Goal: Task Accomplishment & Management: Use online tool/utility

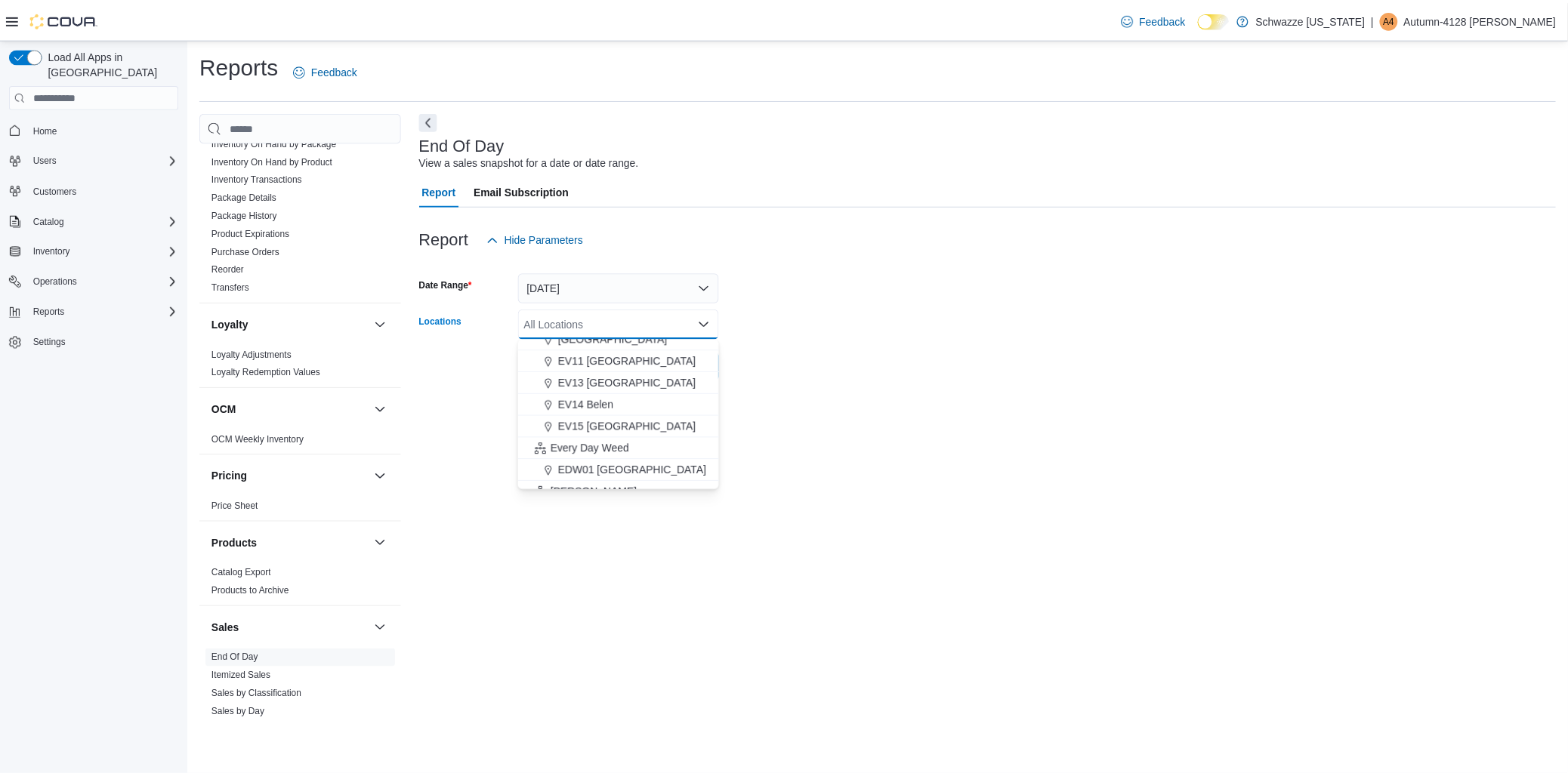
scroll to position [167, 0]
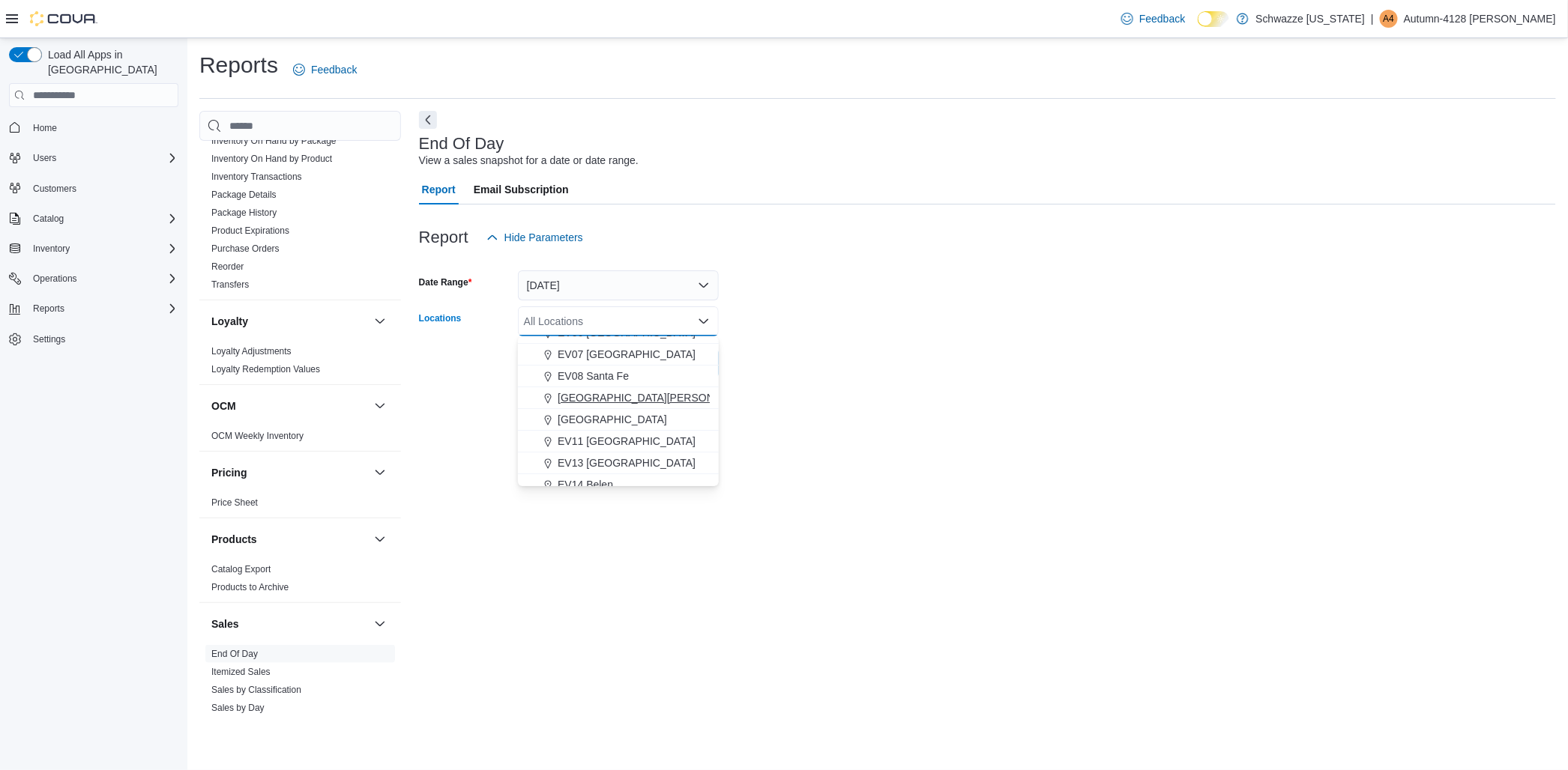
click at [661, 397] on div "[GEOGRAPHIC_DATA][PERSON_NAME]" at bounding box center [618, 398] width 183 height 15
click at [1222, 206] on div at bounding box center [987, 213] width 1137 height 18
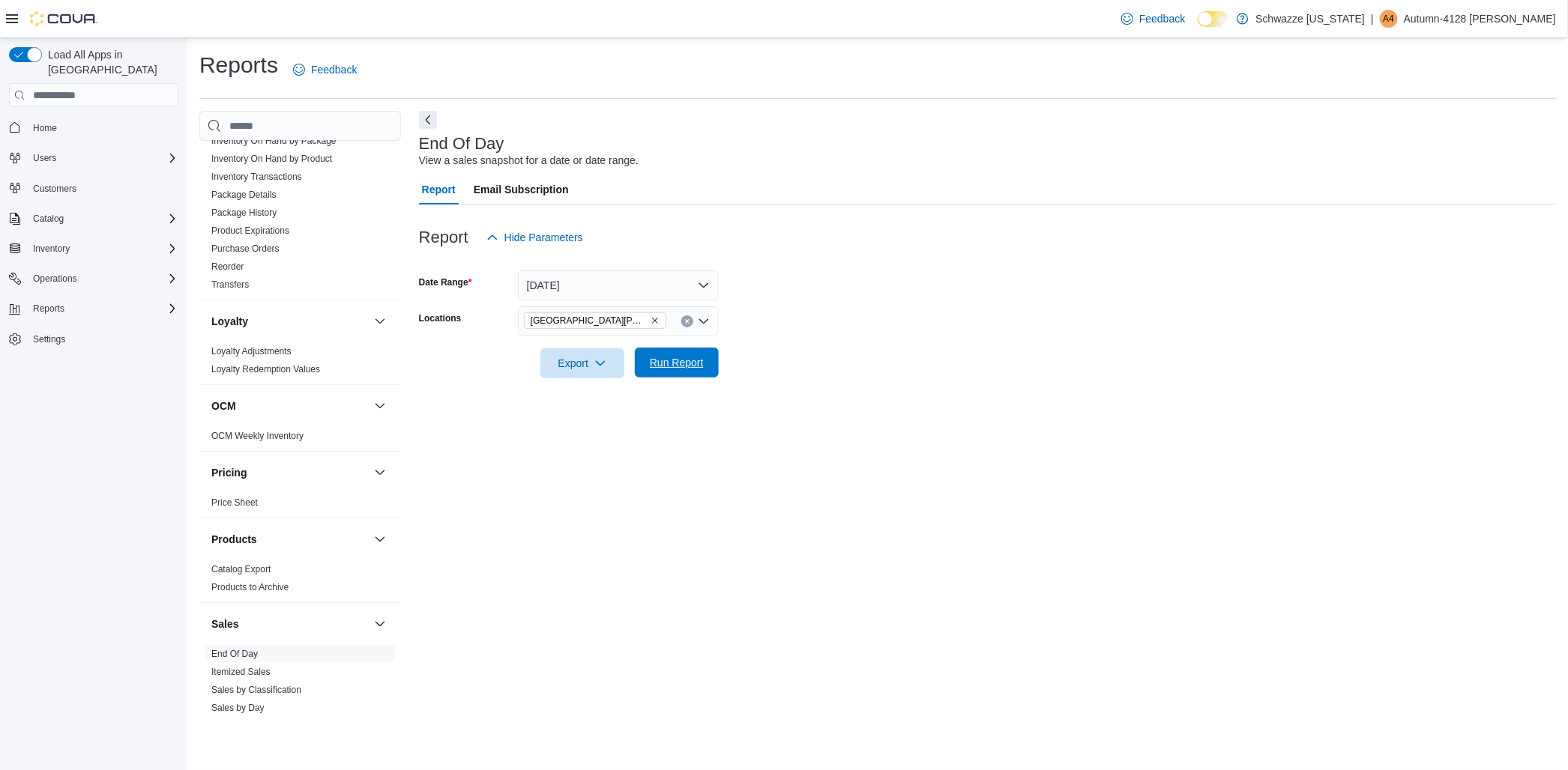
click at [686, 377] on span "Run Report" at bounding box center [677, 363] width 66 height 30
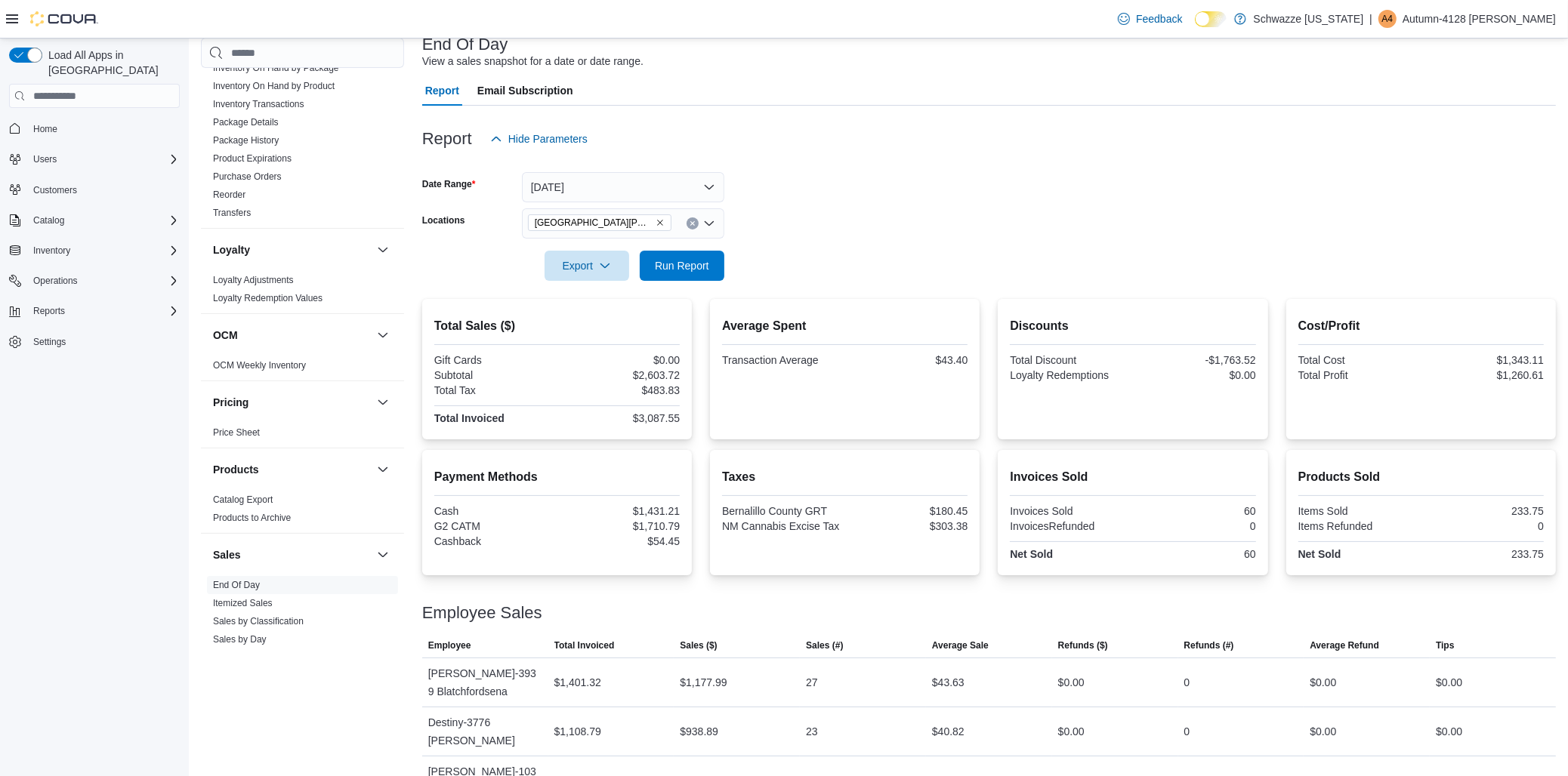
scroll to position [106, 0]
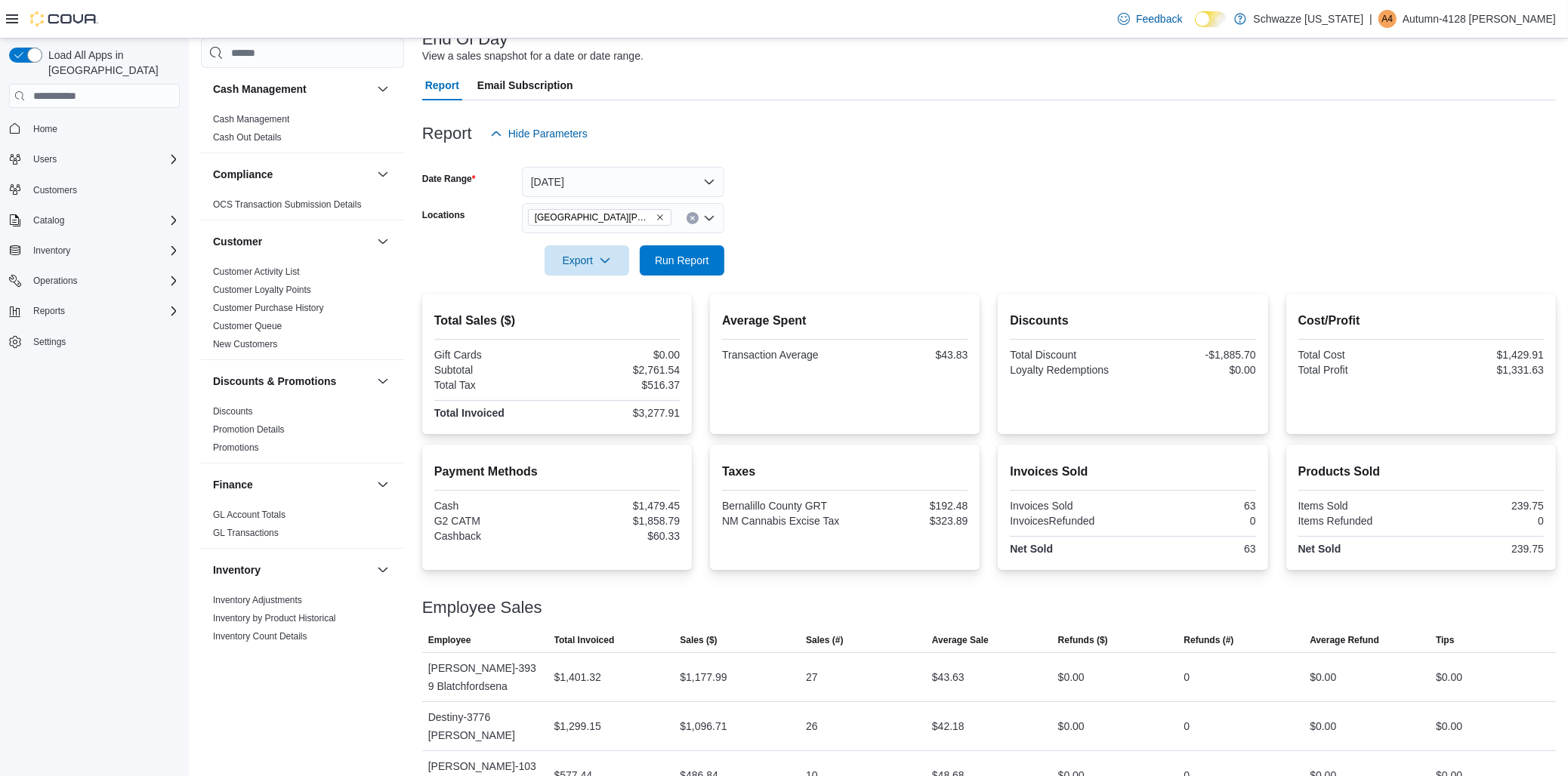
scroll to position [106, 0]
click at [656, 258] on span "Run Report" at bounding box center [682, 260] width 54 height 15
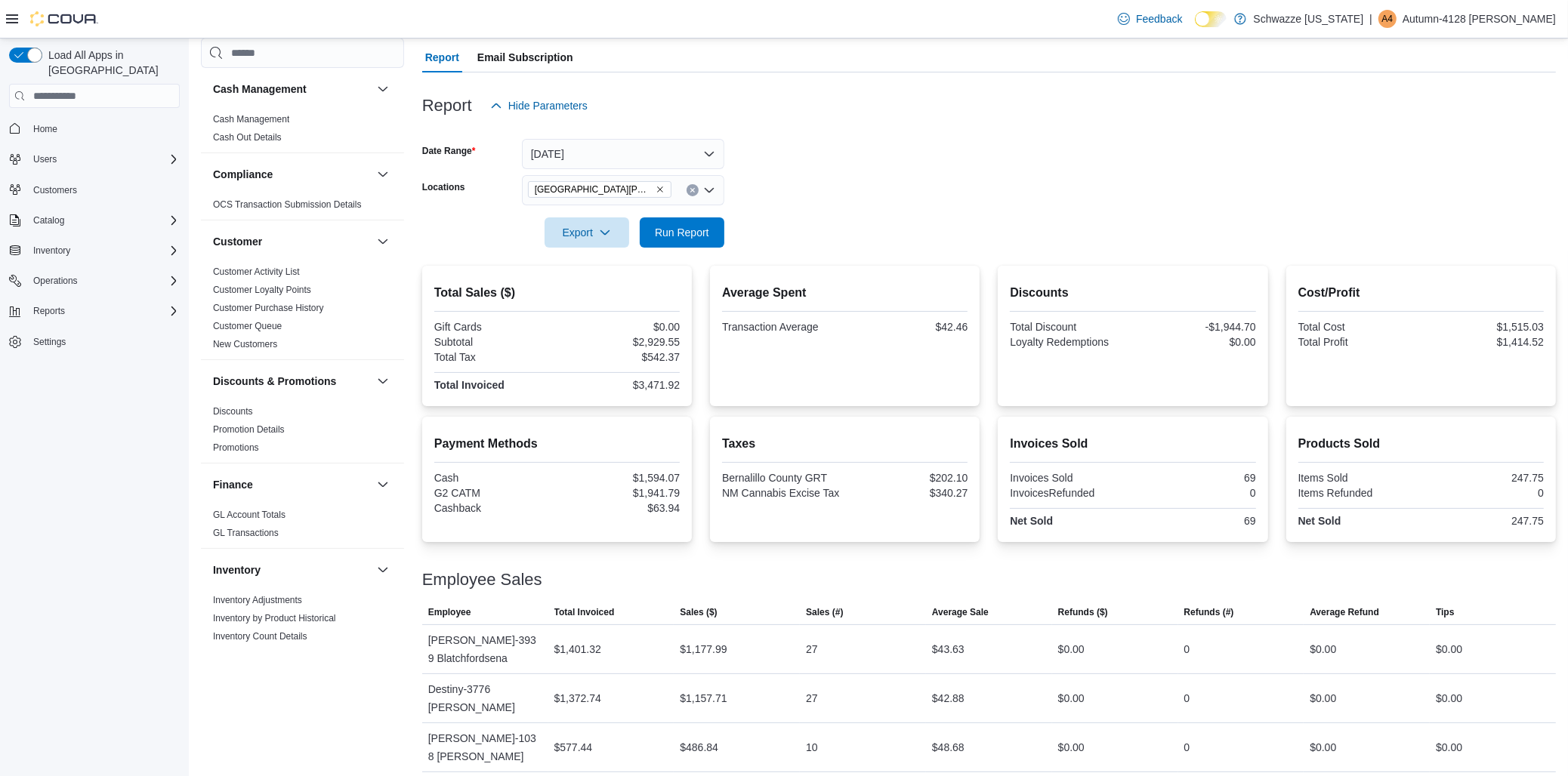
scroll to position [137, 0]
click at [344, 718] on div "Cash Management Cash Management Cash Out Details Compliance OCS Transaction Sub…" at bounding box center [302, 386] width 203 height 699
drag, startPoint x: 391, startPoint y: 229, endPoint x: 399, endPoint y: 235, distance: 10.0
click at [399, 235] on div "Cash Management Cash Management Cash Out Details Compliance OCS Transaction Sub…" at bounding box center [302, 359] width 203 height 582
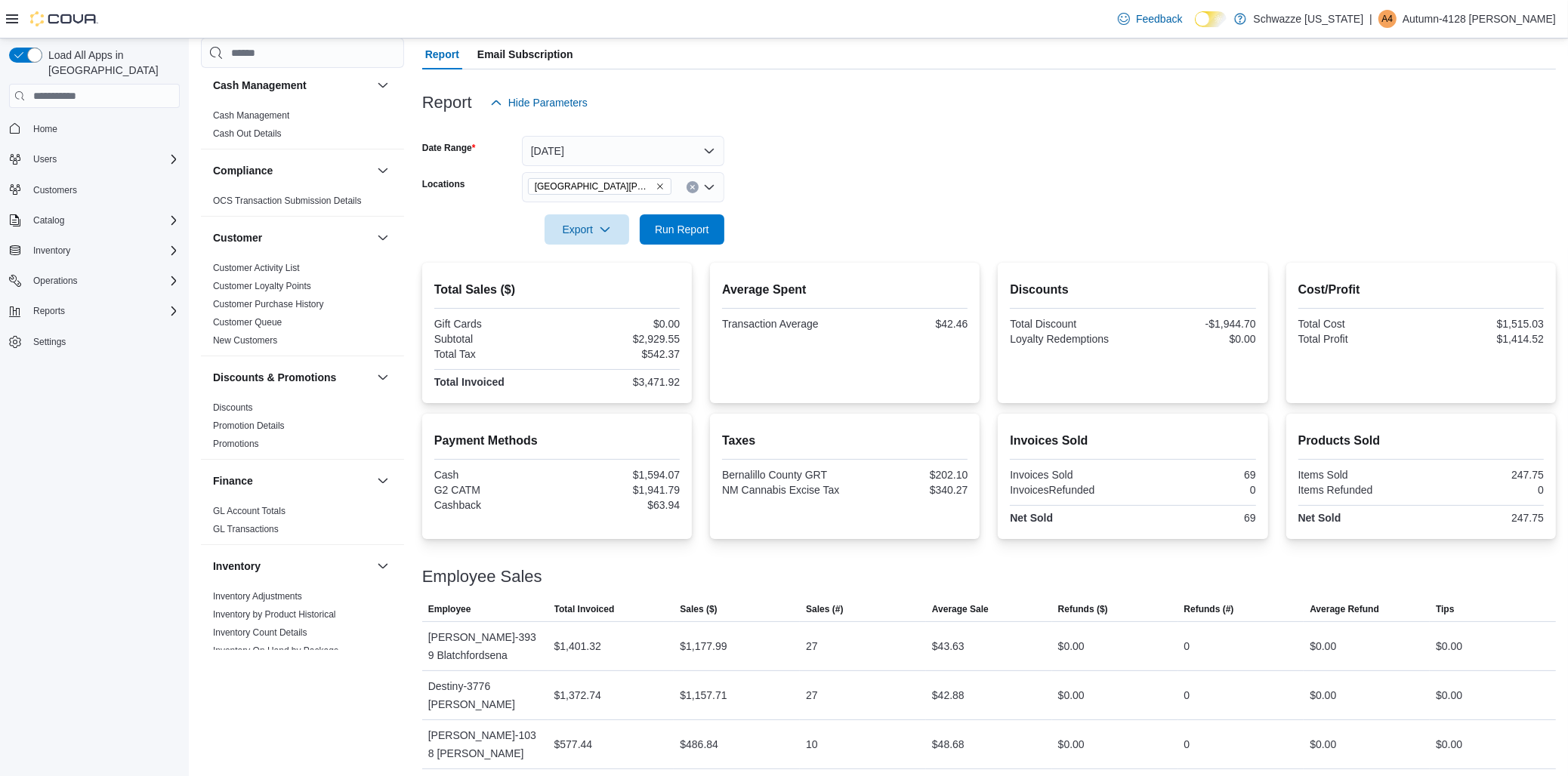
scroll to position [0, 0]
click at [1211, 122] on div at bounding box center [988, 127] width 1133 height 18
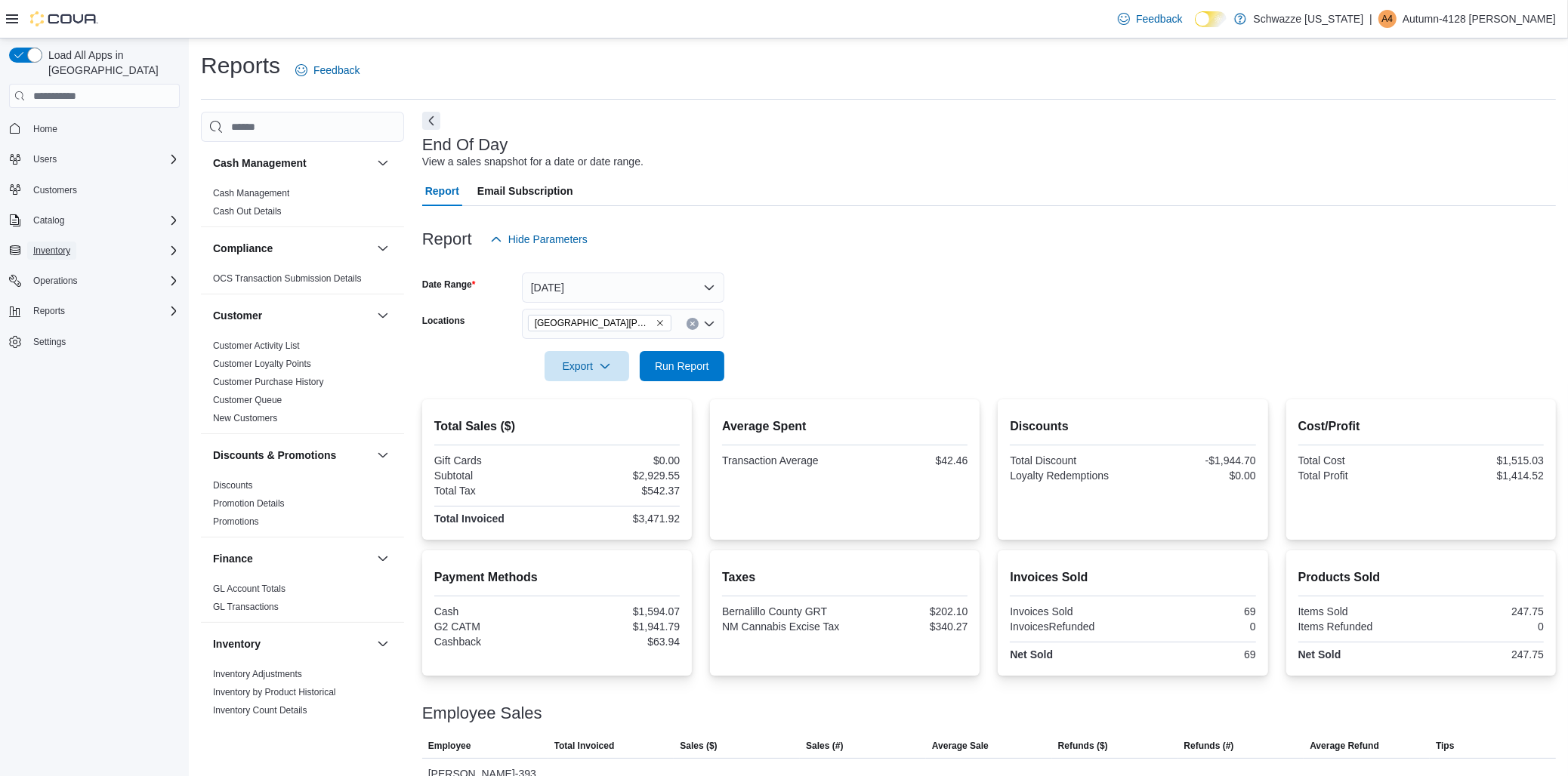
click at [39, 245] on span "Inventory" at bounding box center [52, 250] width 37 height 12
click at [94, 305] on link "Inventory Count" at bounding box center [59, 313] width 76 height 18
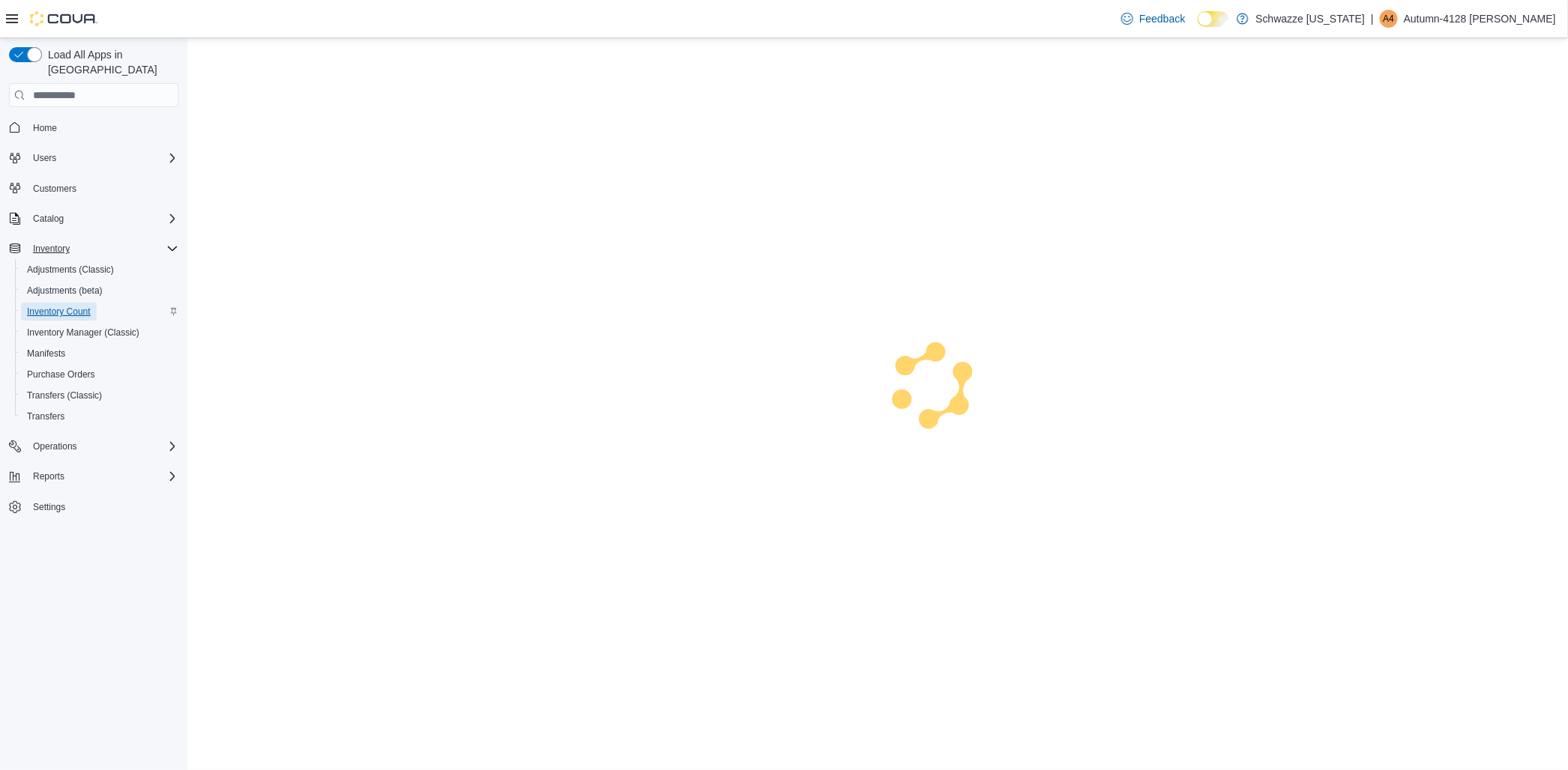
click at [94, 302] on link "Inventory Count" at bounding box center [59, 311] width 76 height 18
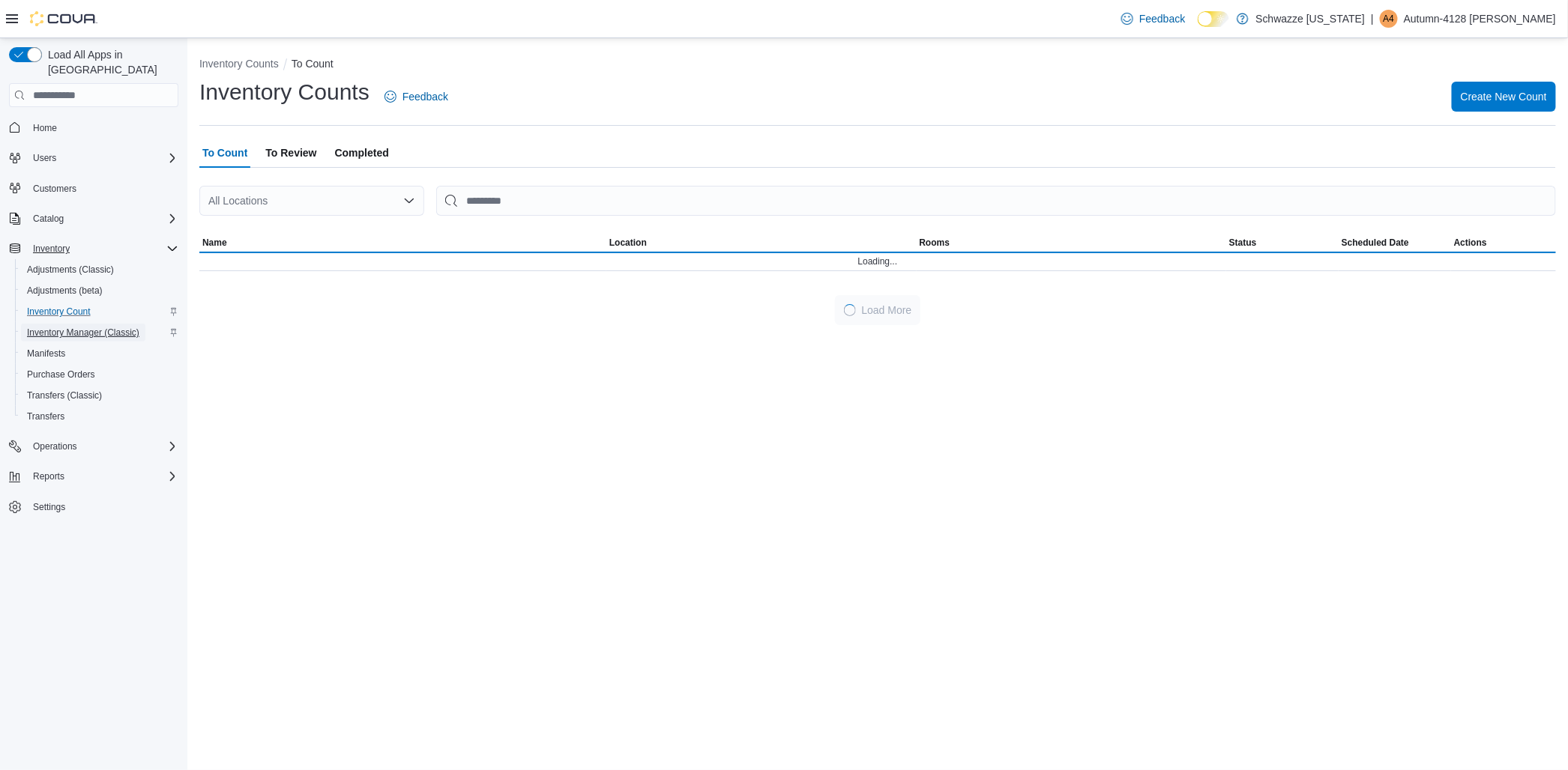
click at [106, 327] on span "Inventory Manager (Classic)" at bounding box center [83, 333] width 112 height 12
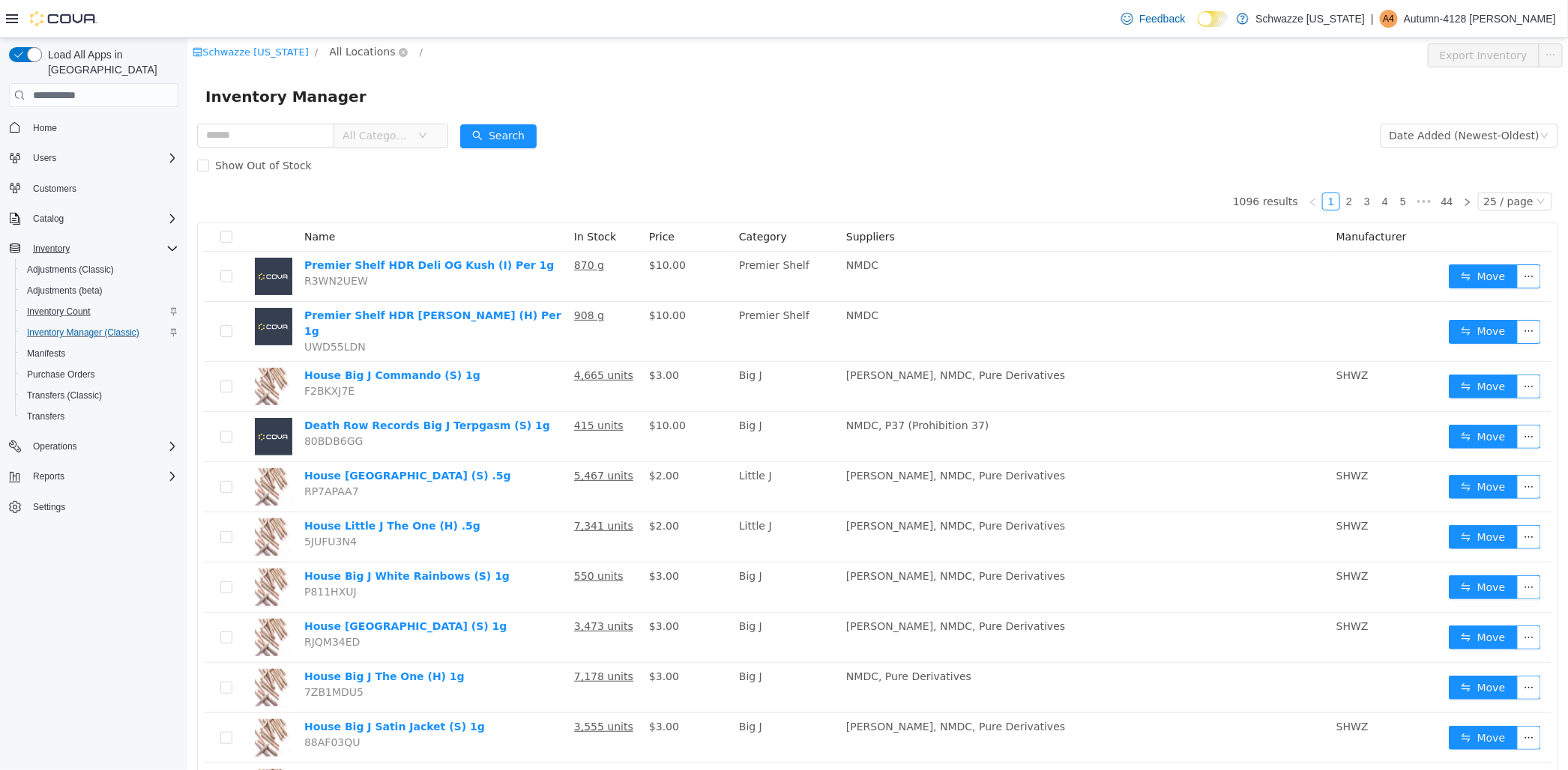
click at [362, 51] on span "All Locations" at bounding box center [361, 52] width 66 height 17
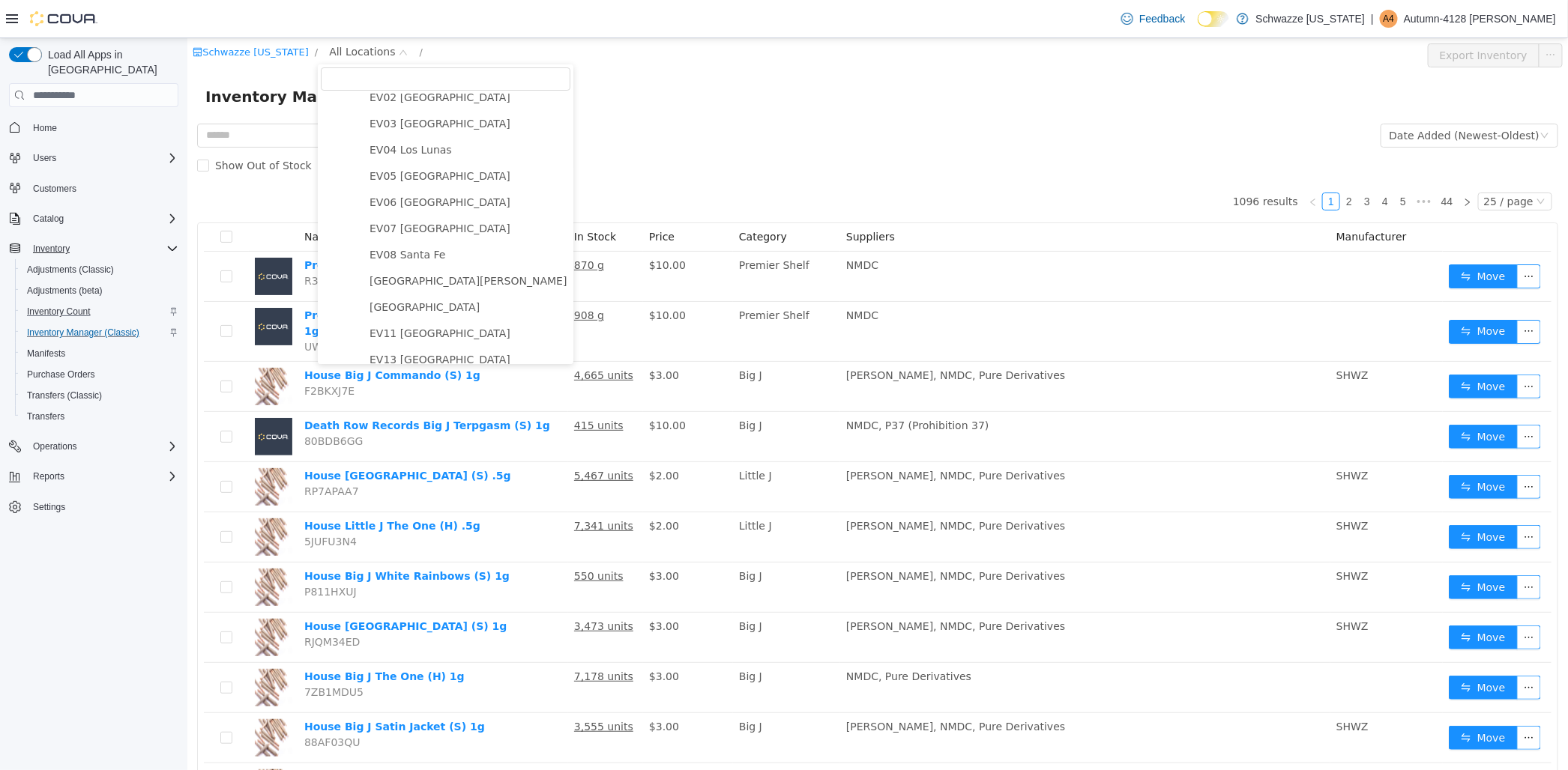
scroll to position [83, 0]
click at [424, 291] on span "[GEOGRAPHIC_DATA][PERSON_NAME]" at bounding box center [468, 286] width 197 height 12
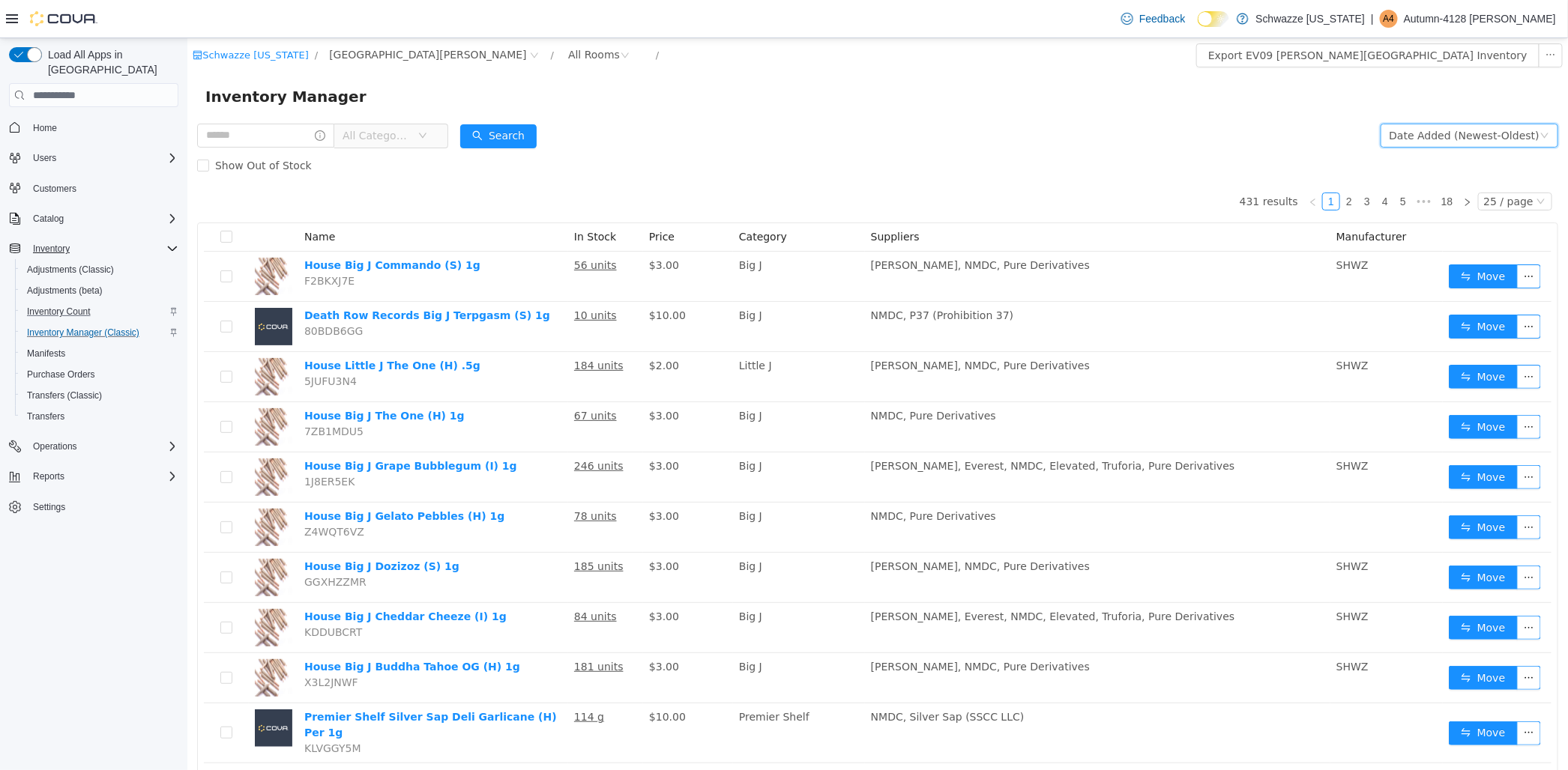
click at [1424, 139] on div "Date Added (Newest-Oldest)" at bounding box center [1464, 136] width 150 height 23
click at [1458, 52] on button "Export EV09 Montano Plaza Inventory" at bounding box center [1367, 56] width 343 height 24
click at [1121, 154] on div "Show Out of Stock" at bounding box center [876, 166] width 1361 height 30
click at [1483, 201] on div "25 / page" at bounding box center [1507, 202] width 50 height 17
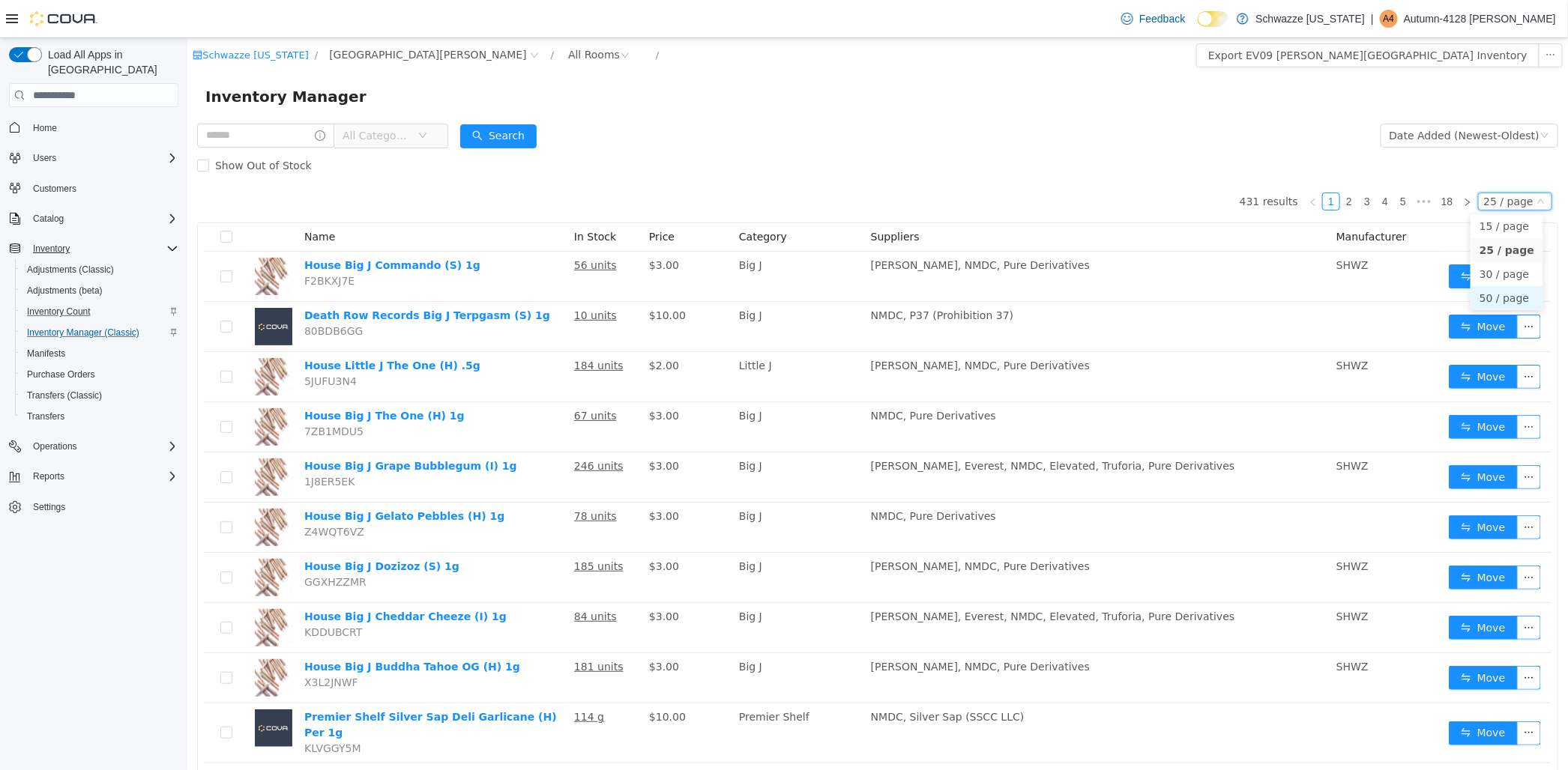
click at [1498, 299] on li "50 / page" at bounding box center [1506, 298] width 72 height 24
drag, startPoint x: 736, startPoint y: 117, endPoint x: 548, endPoint y: 150, distance: 190.9
drag, startPoint x: 309, startPoint y: 182, endPoint x: 232, endPoint y: 215, distance: 83.8
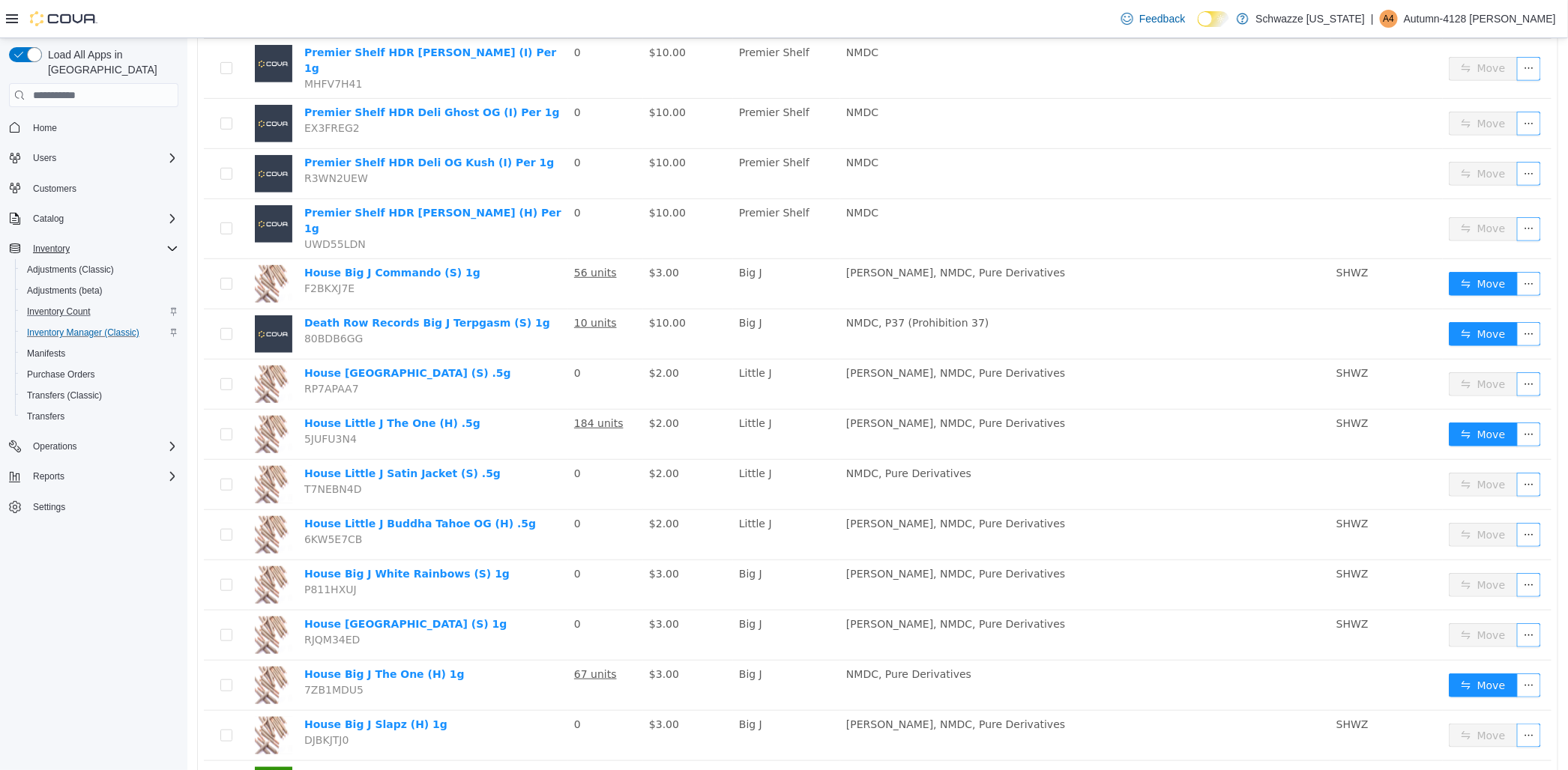
scroll to position [416, 0]
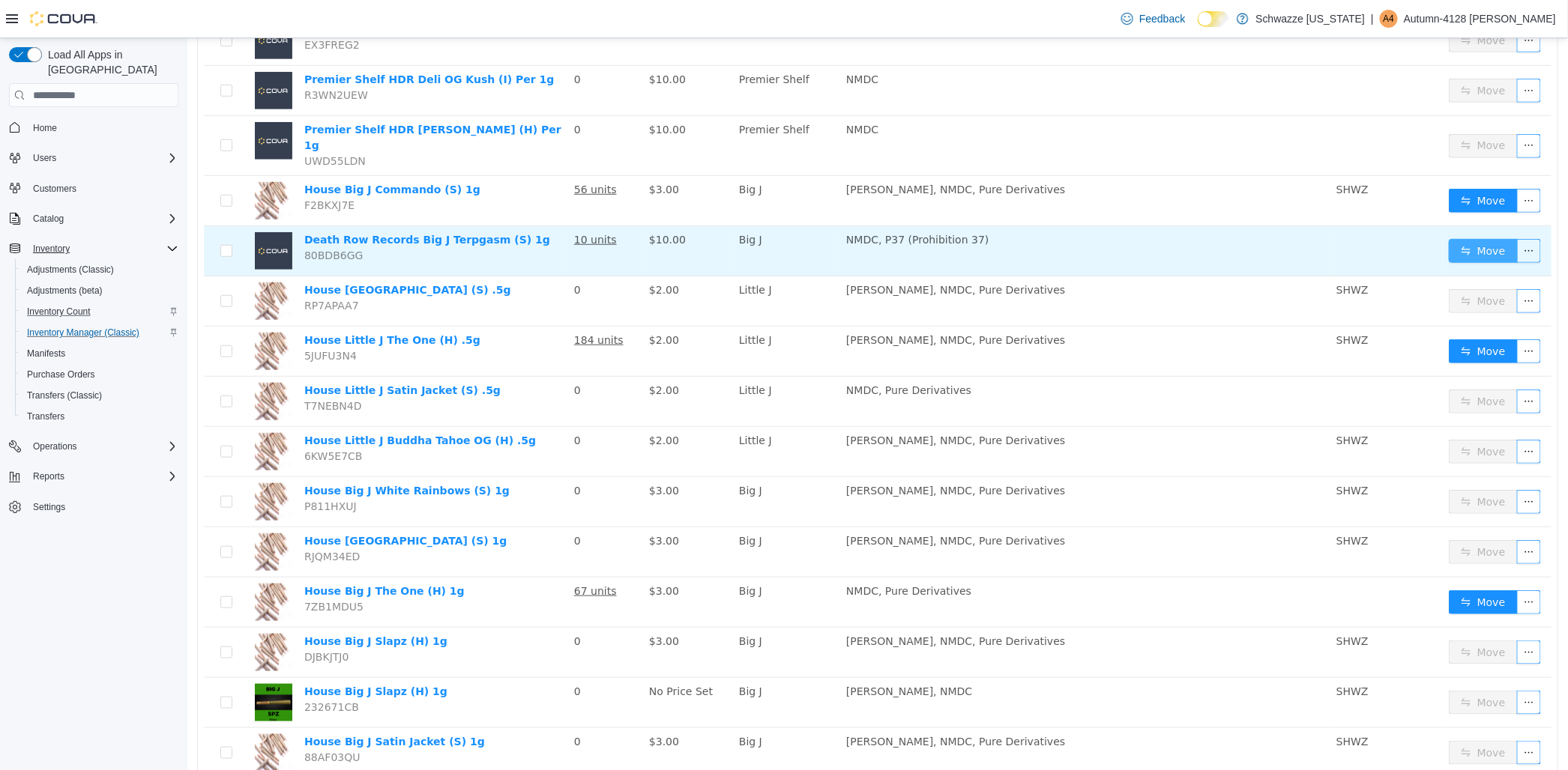
click at [1471, 239] on button "Move" at bounding box center [1483, 251] width 69 height 24
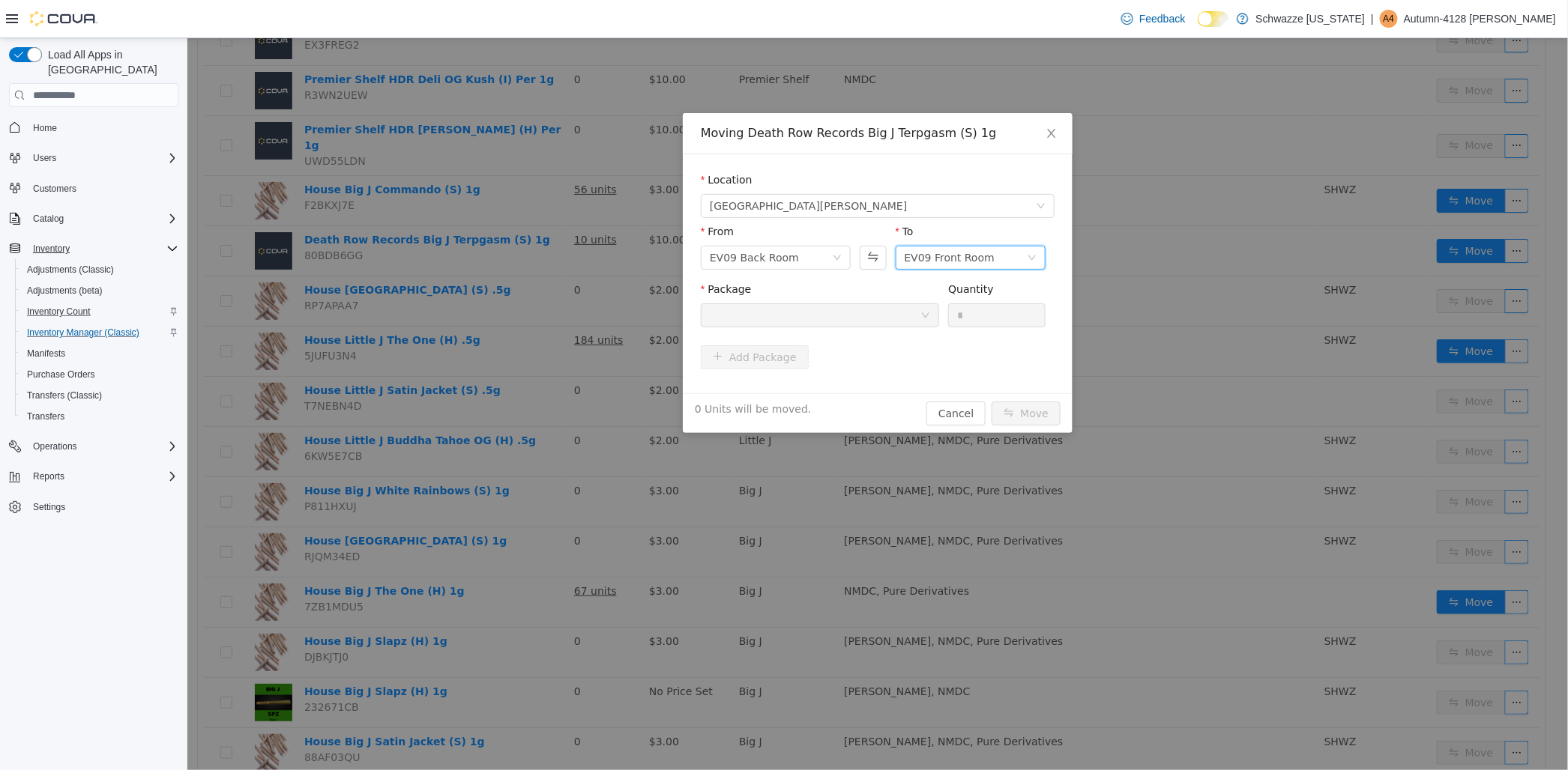
click at [953, 255] on div "EV09 Front Room" at bounding box center [949, 258] width 90 height 23
click at [816, 258] on div "EV09 Back Room" at bounding box center [770, 258] width 122 height 23
click at [778, 316] on li "EV09 Front Room" at bounding box center [775, 313] width 150 height 24
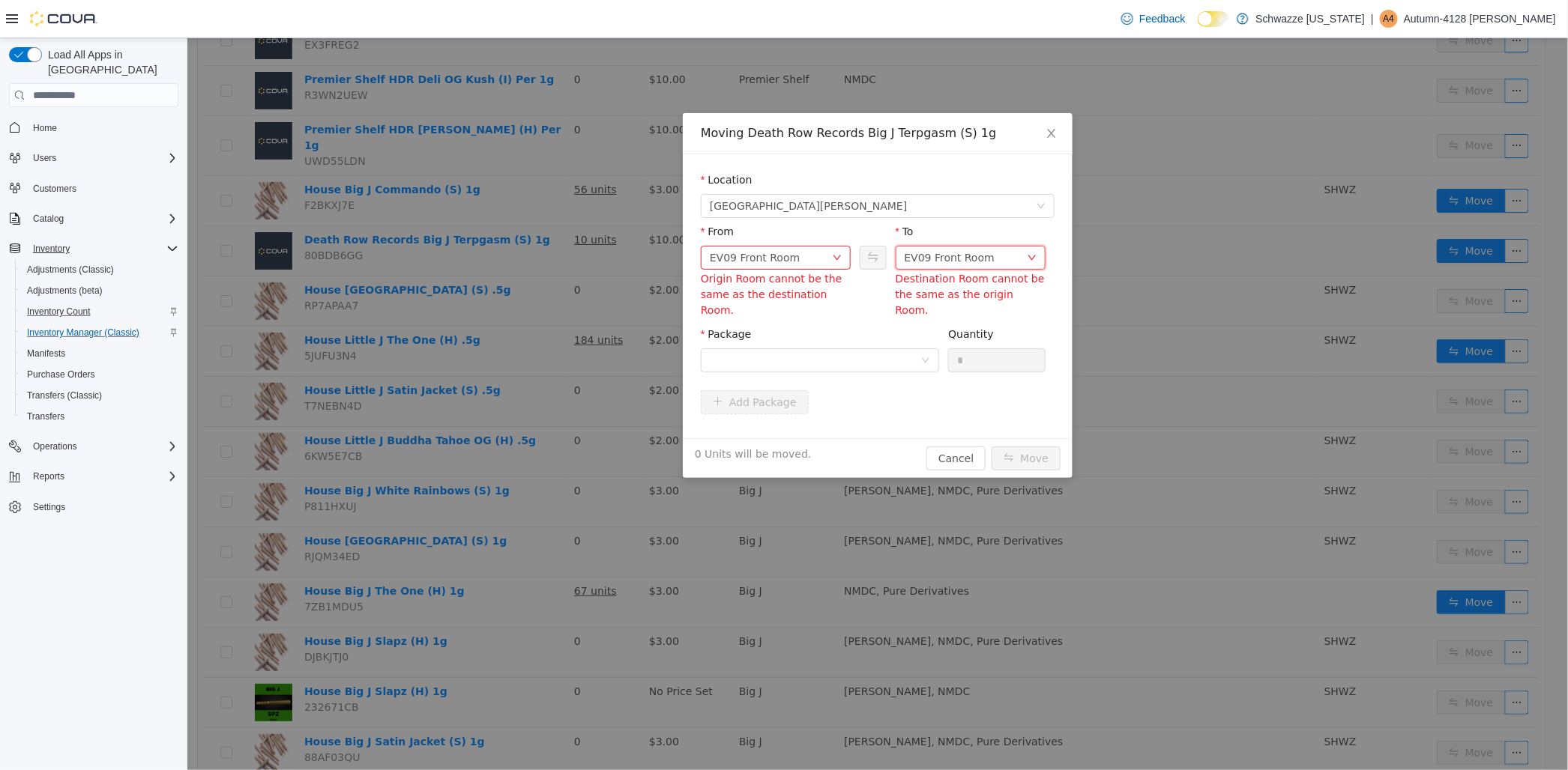
click at [913, 259] on div "EV09 Front Room" at bounding box center [949, 258] width 90 height 23
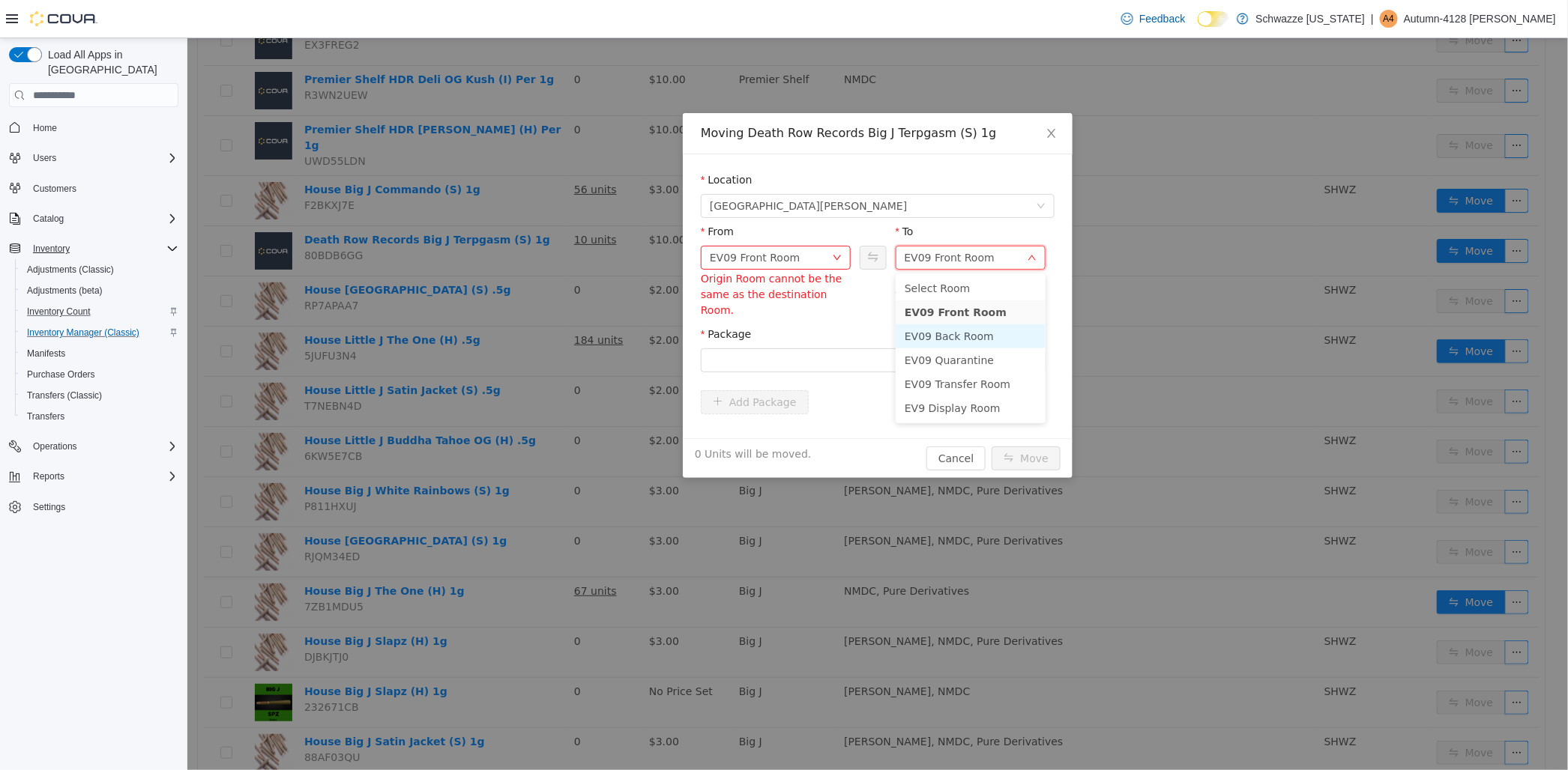
click at [945, 332] on li "EV09 Back Room" at bounding box center [970, 336] width 150 height 24
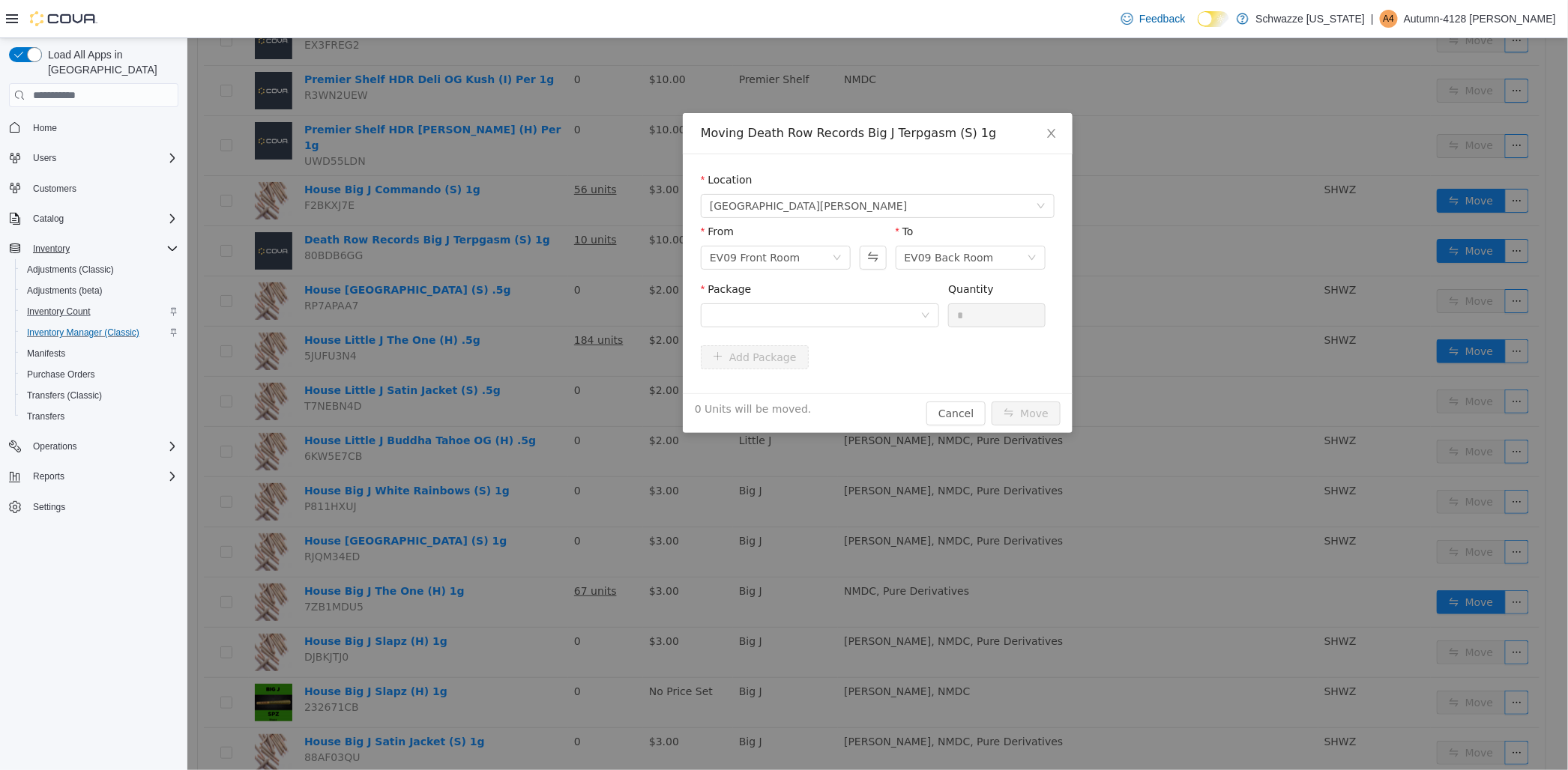
click at [754, 328] on div "Package" at bounding box center [819, 307] width 238 height 51
click at [758, 318] on div at bounding box center [815, 315] width 211 height 23
click at [1055, 136] on icon "icon: close" at bounding box center [1051, 133] width 12 height 12
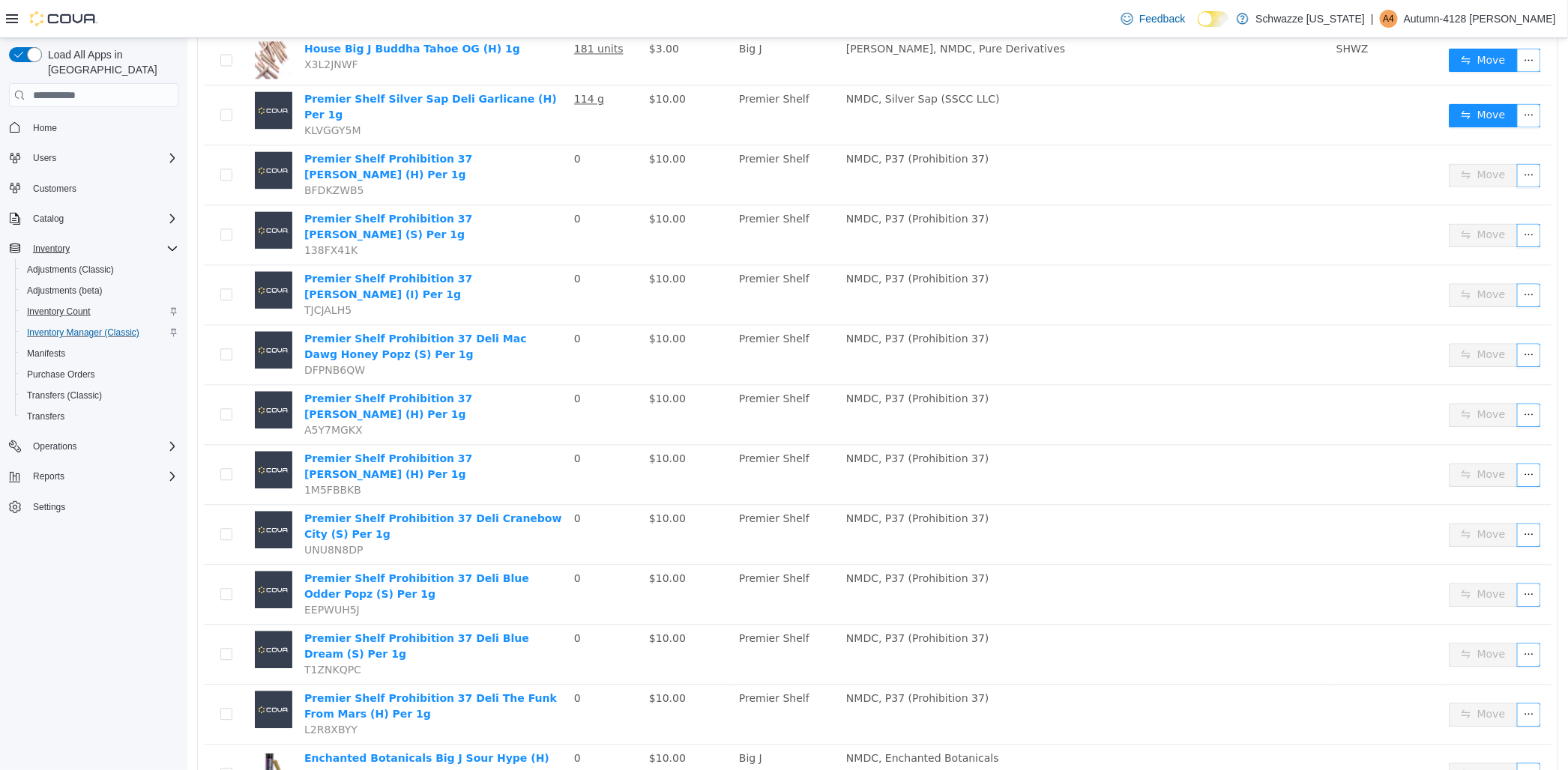
scroll to position [0, 0]
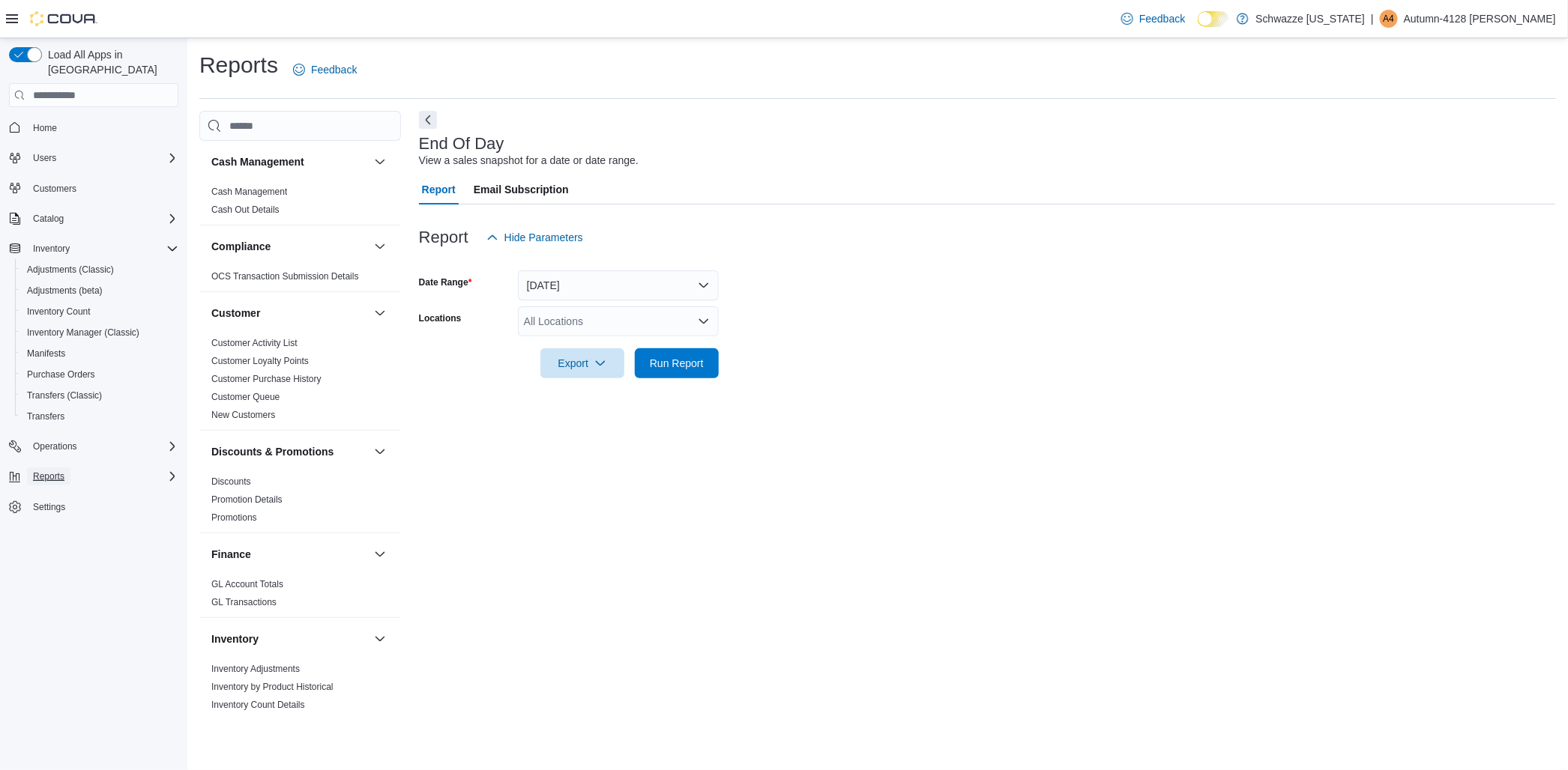
click at [31, 468] on button "Reports" at bounding box center [49, 476] width 44 height 18
click at [46, 575] on span "Reports" at bounding box center [42, 581] width 31 height 12
click at [590, 322] on div "All Locations" at bounding box center [618, 322] width 201 height 30
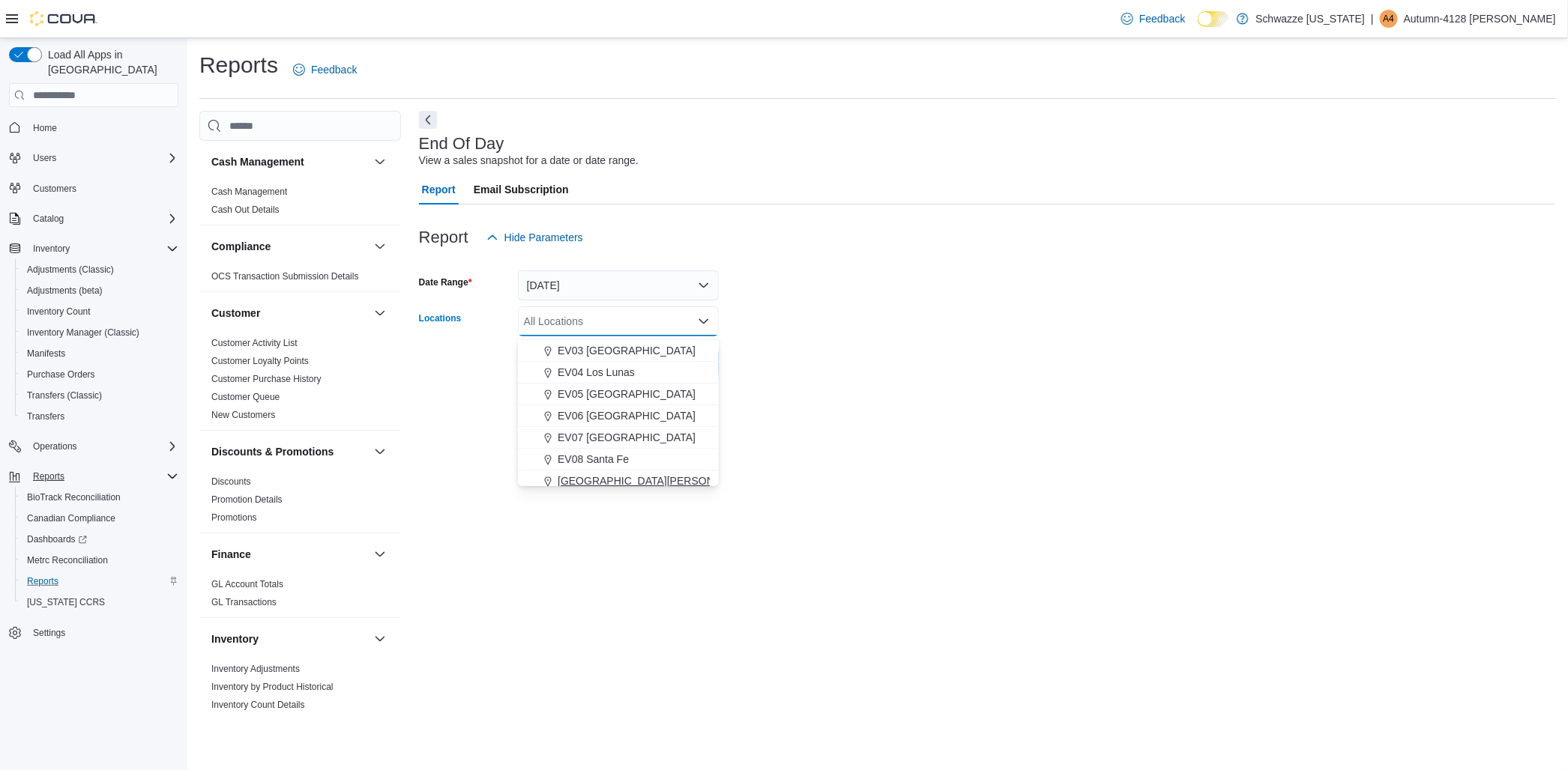
click at [580, 477] on span "[GEOGRAPHIC_DATA][PERSON_NAME]" at bounding box center [656, 481] width 195 height 15
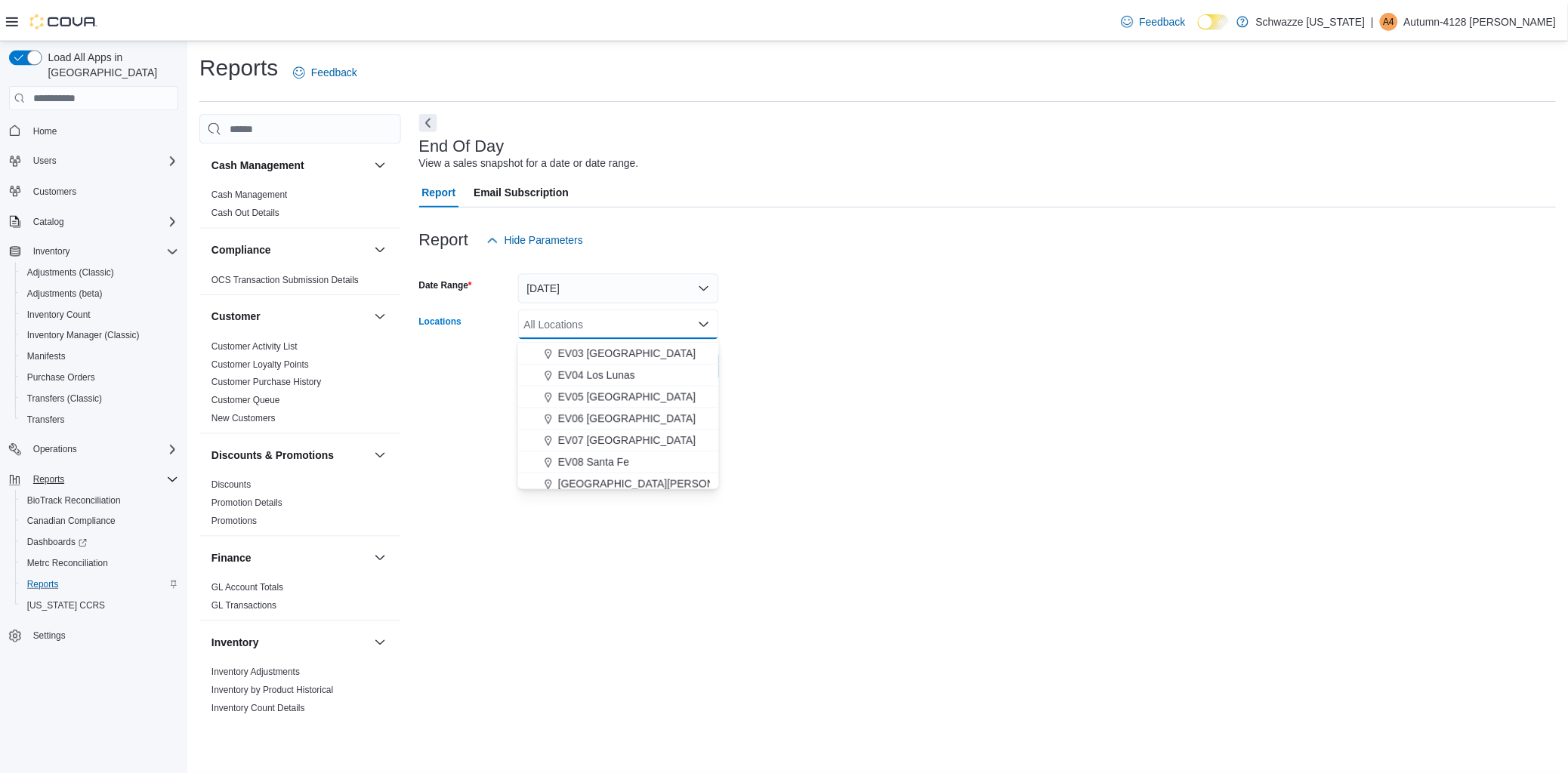
scroll to position [89, 0]
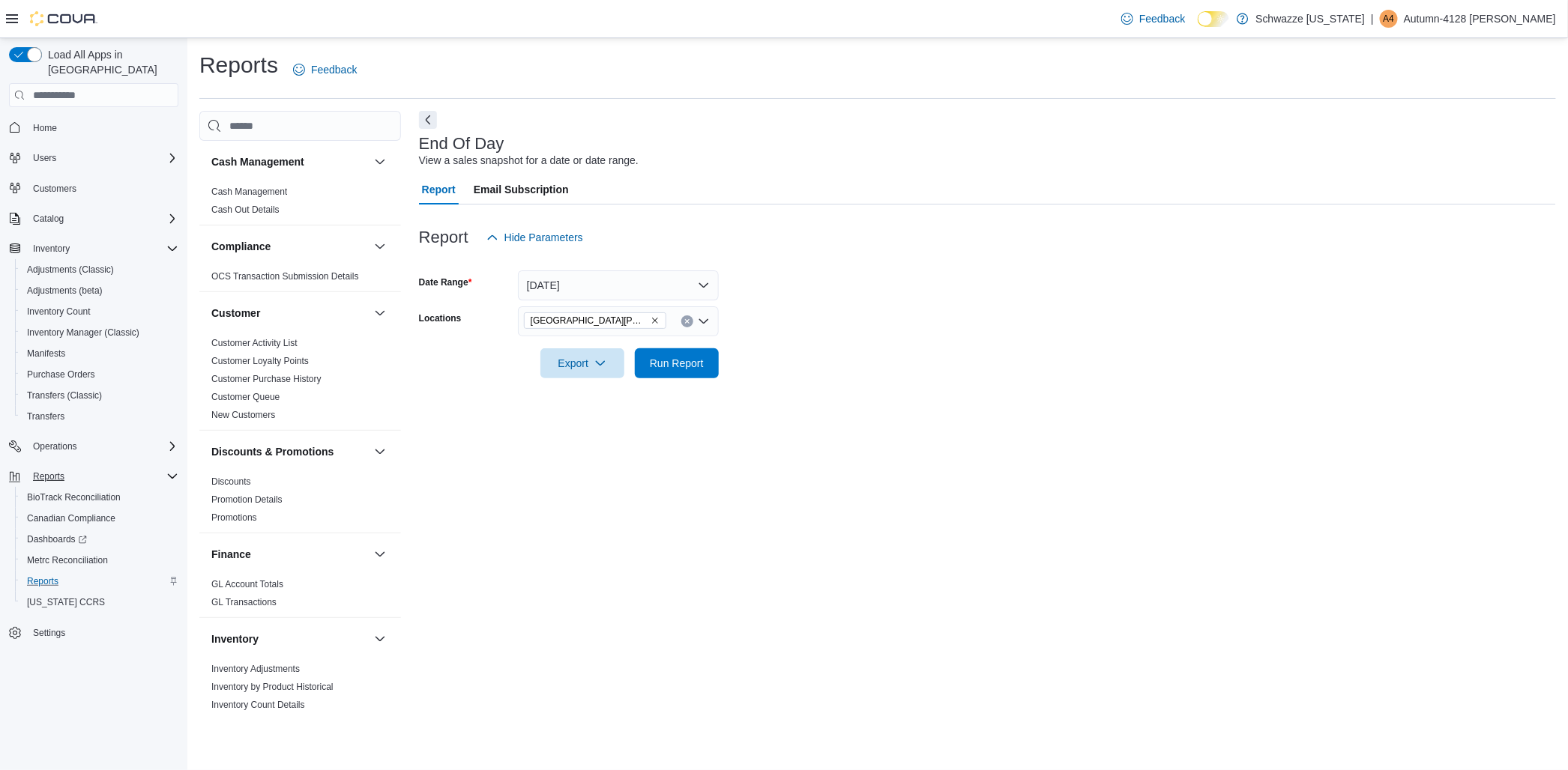
click at [918, 406] on div "End Of Day View a sales snapshot for a date or date range. Report Email Subscri…" at bounding box center [987, 414] width 1137 height 607
click at [650, 362] on span "Run Report" at bounding box center [677, 363] width 54 height 15
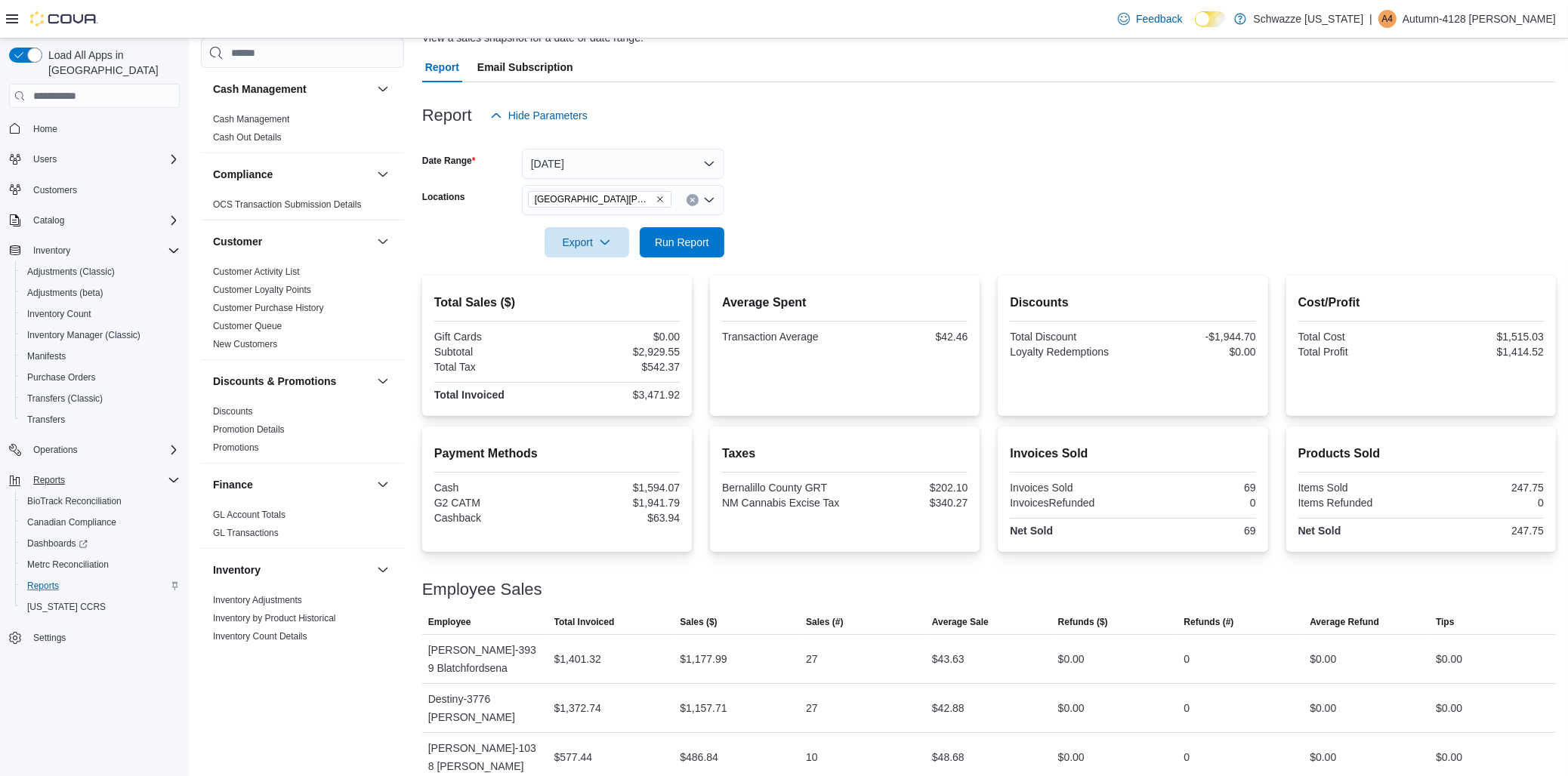
scroll to position [137, 0]
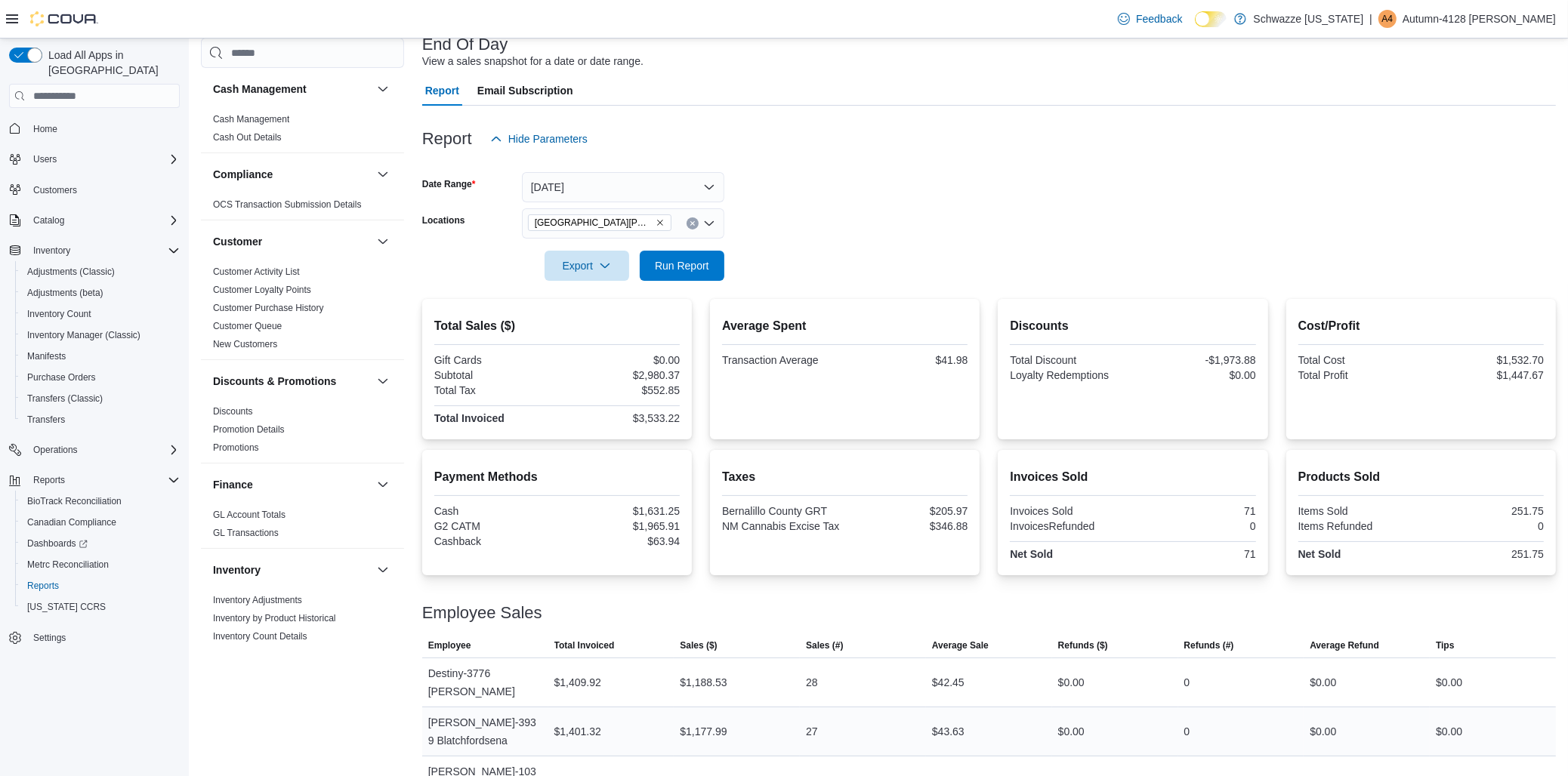
scroll to position [137, 0]
